Goal: Transaction & Acquisition: Download file/media

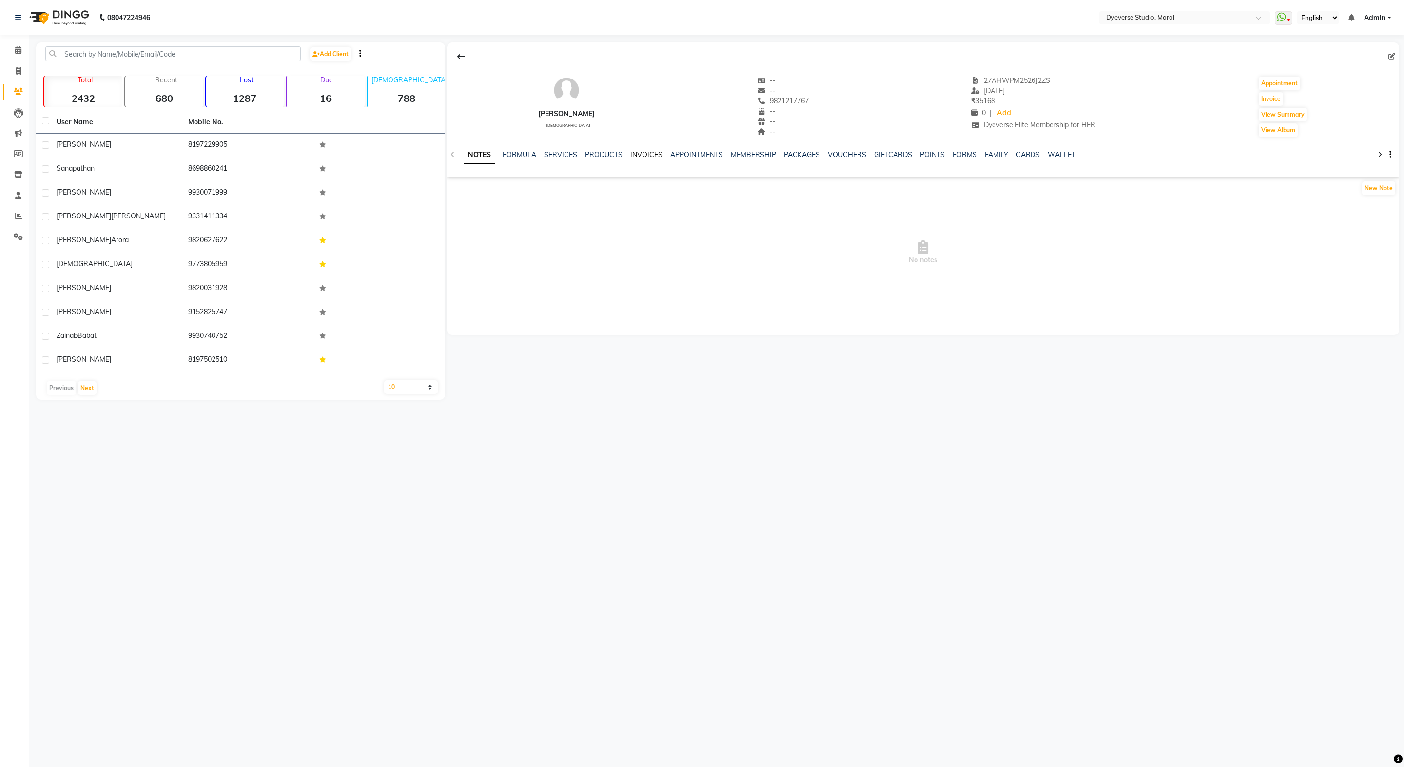
click at [635, 151] on link "INVOICES" at bounding box center [646, 154] width 32 height 9
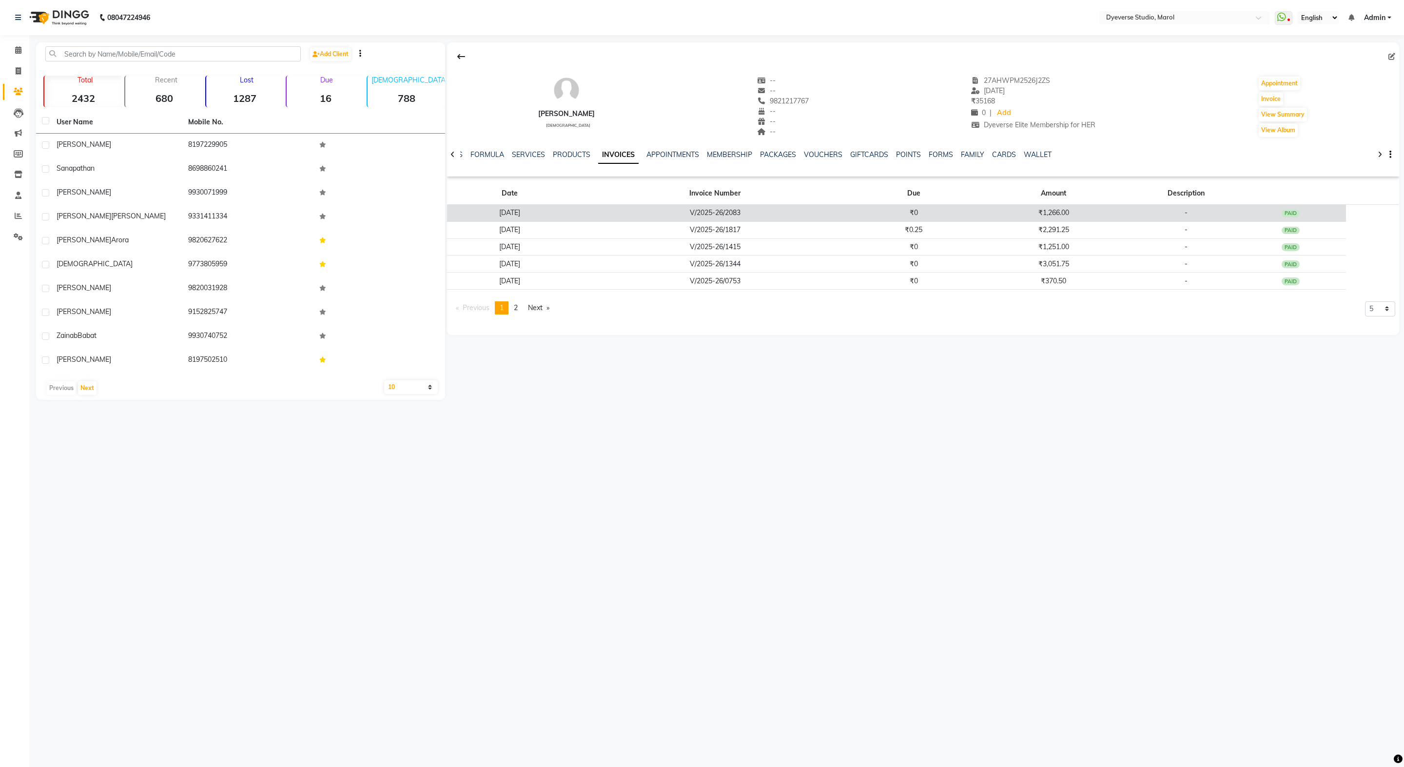
click at [729, 210] on td "V/2025-26/2083" at bounding box center [715, 213] width 285 height 17
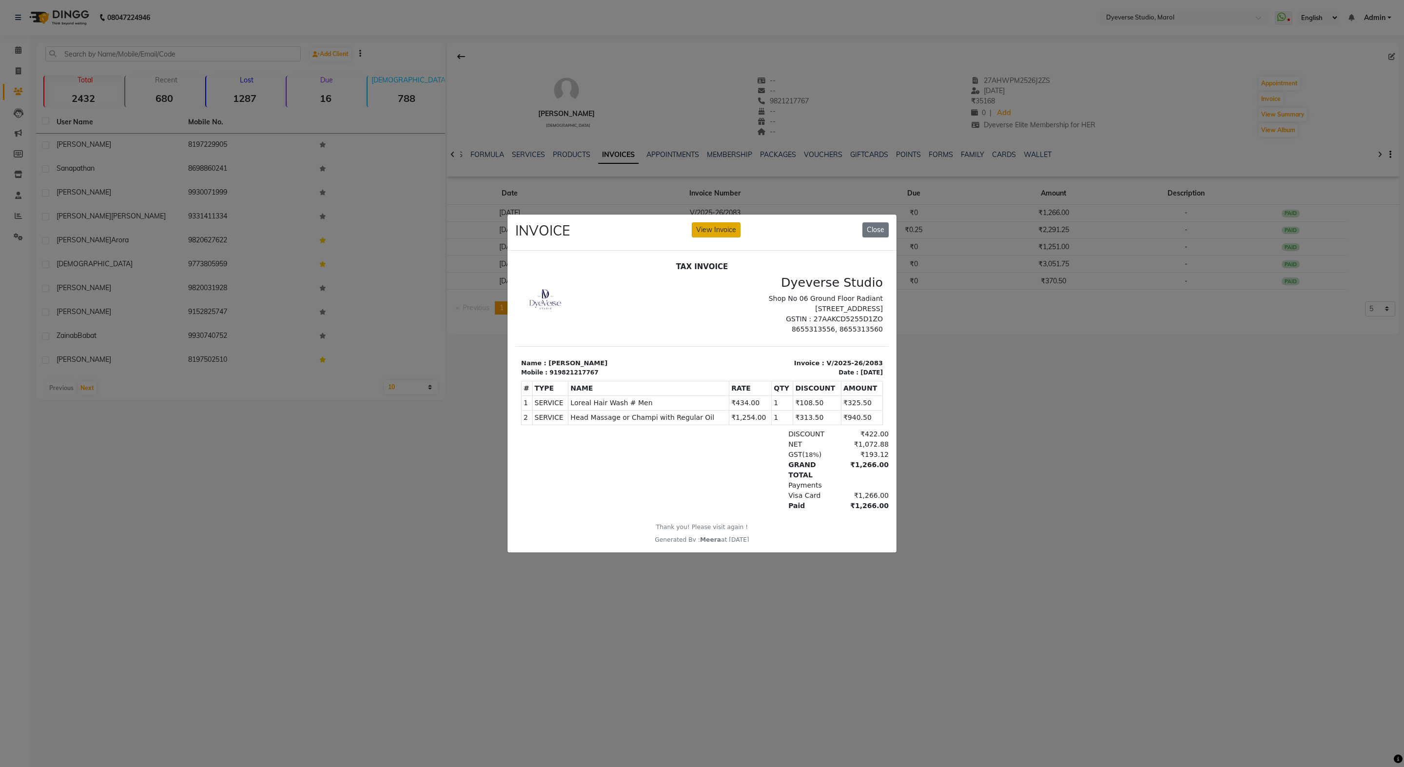
click at [727, 225] on button "View Invoice" at bounding box center [716, 229] width 49 height 15
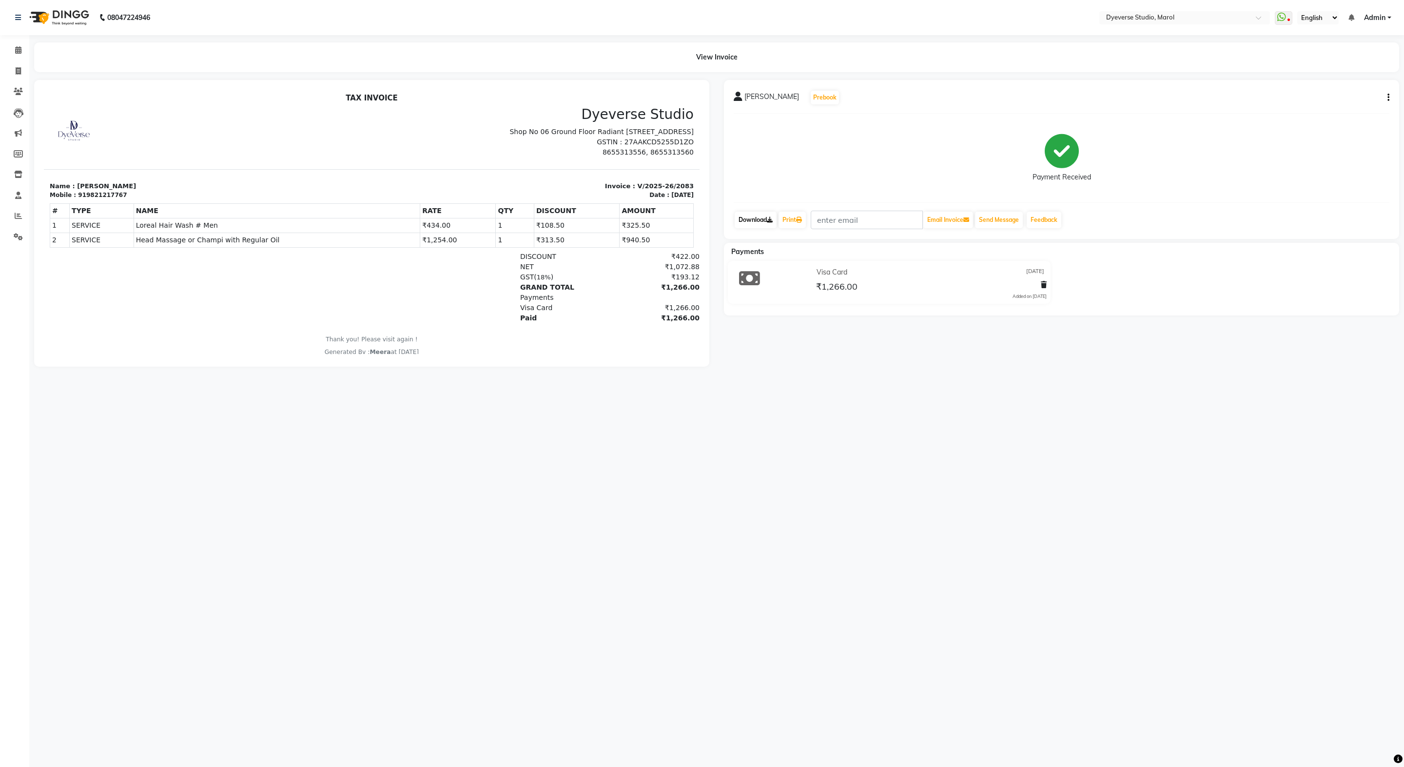
click at [767, 213] on link "Download" at bounding box center [756, 220] width 42 height 17
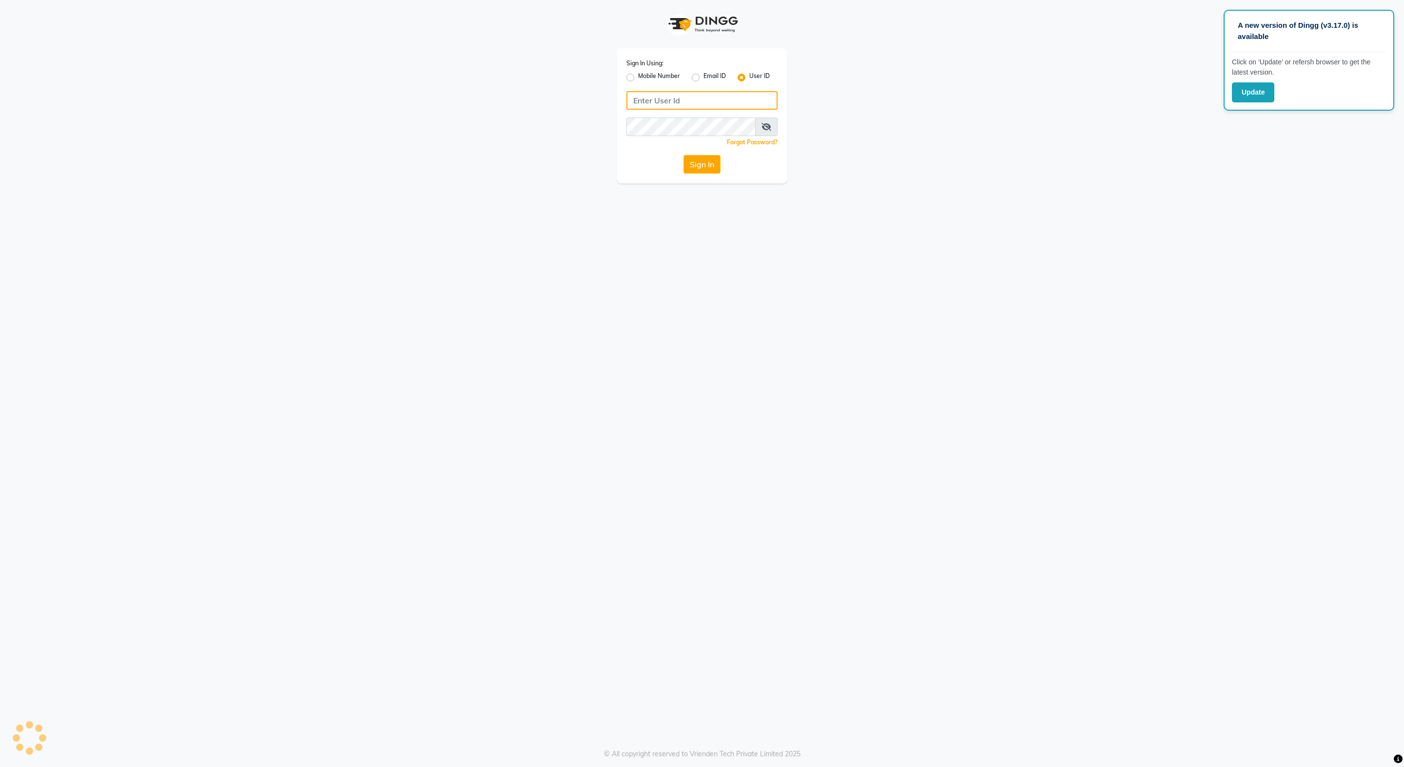
type input "dyeverse"
